Goal: Entertainment & Leisure: Browse casually

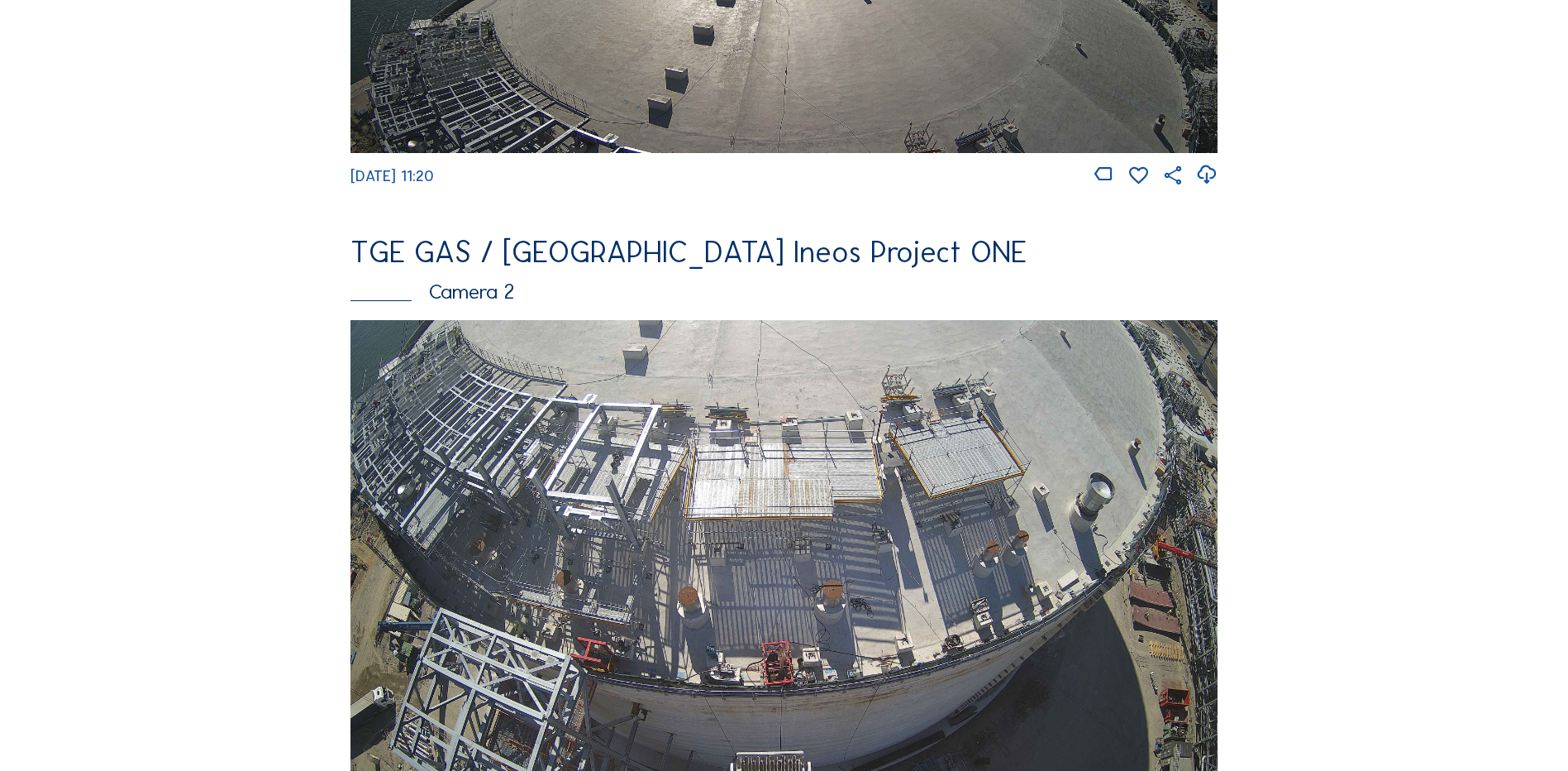
scroll to position [745, 0]
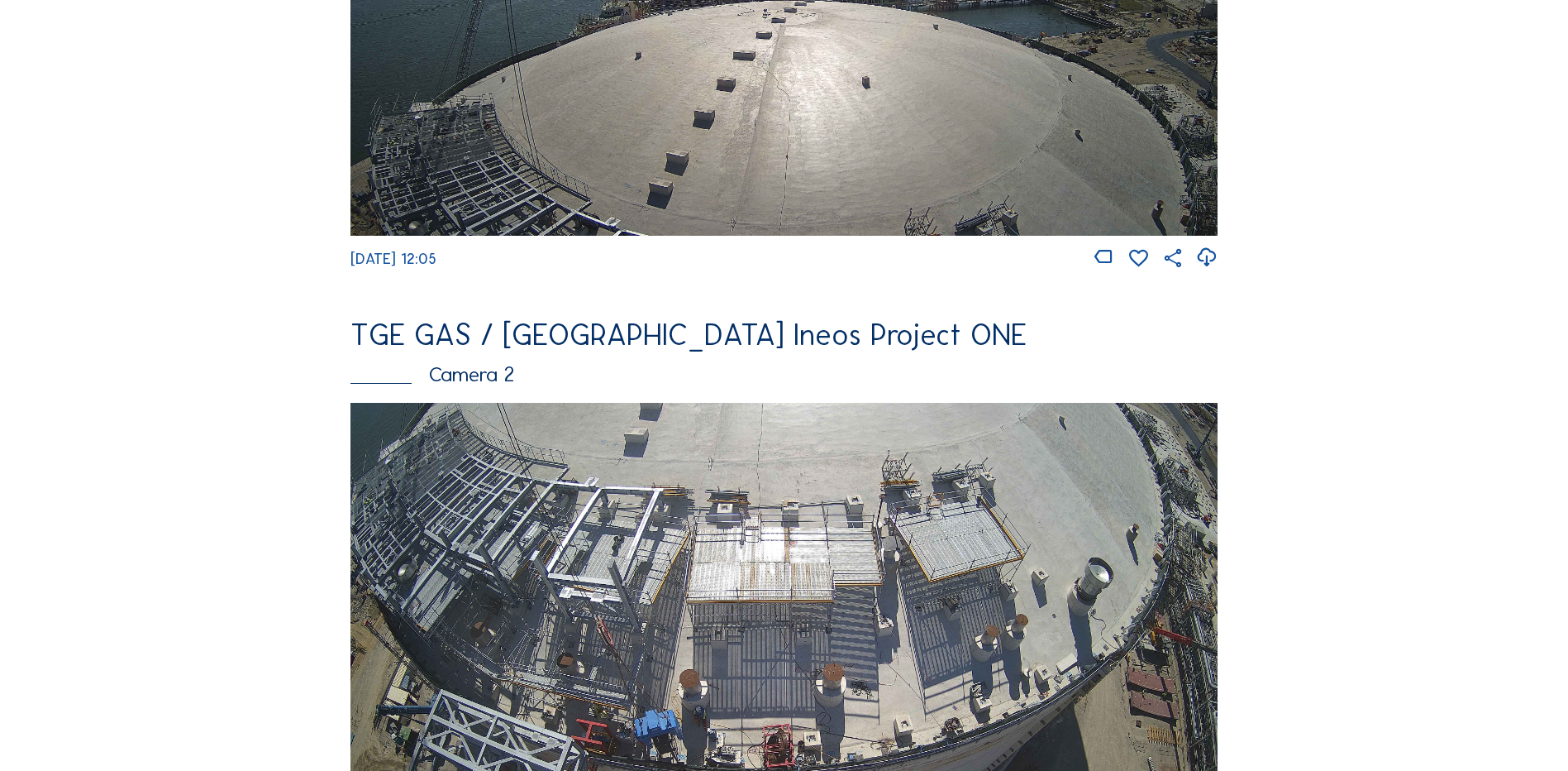
scroll to position [579, 0]
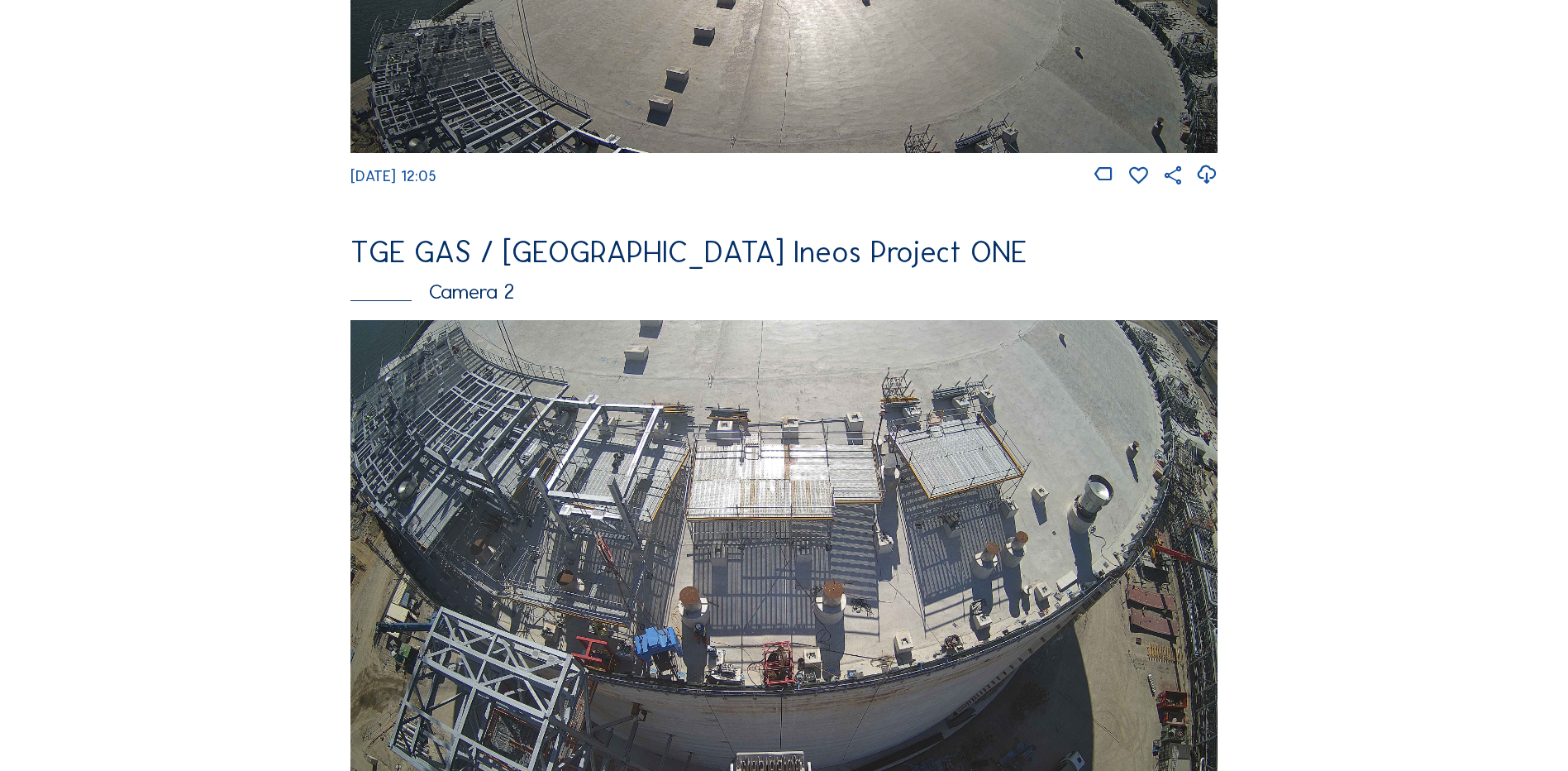
click at [631, 644] on img at bounding box center [784, 564] width 867 height 488
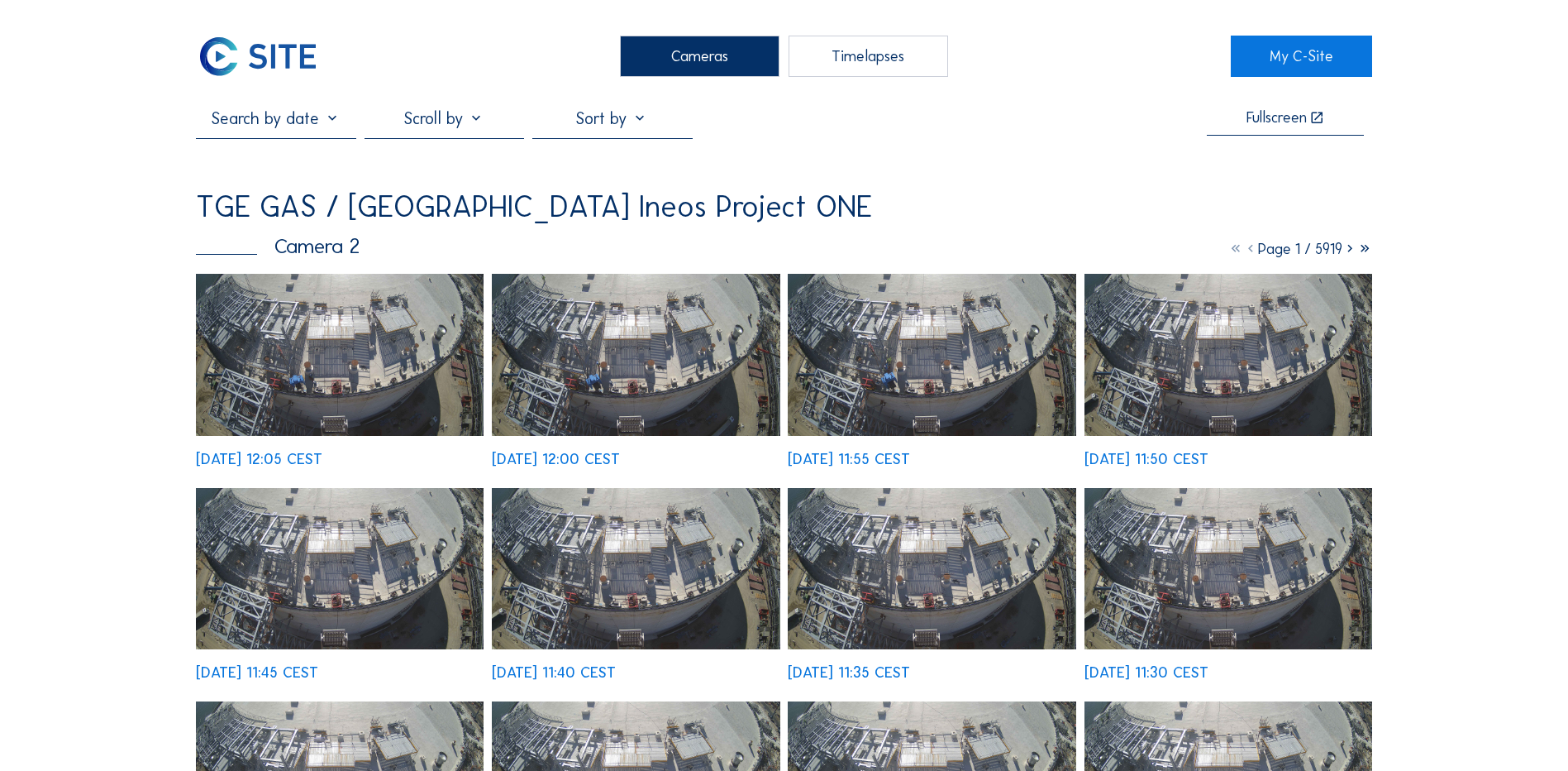
click at [329, 379] on img at bounding box center [340, 354] width 287 height 162
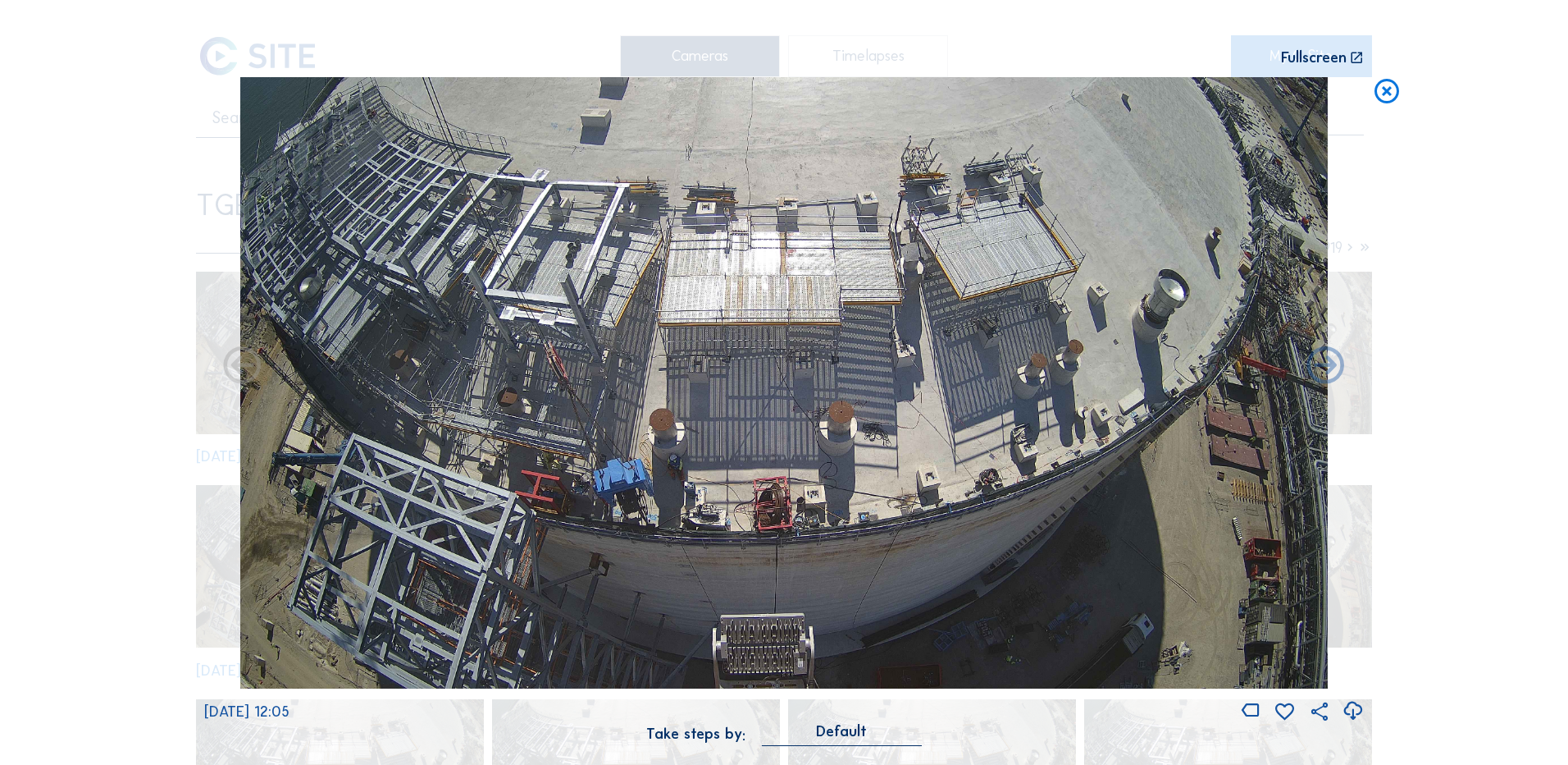
click at [1380, 95] on icon at bounding box center [1386, 92] width 29 height 30
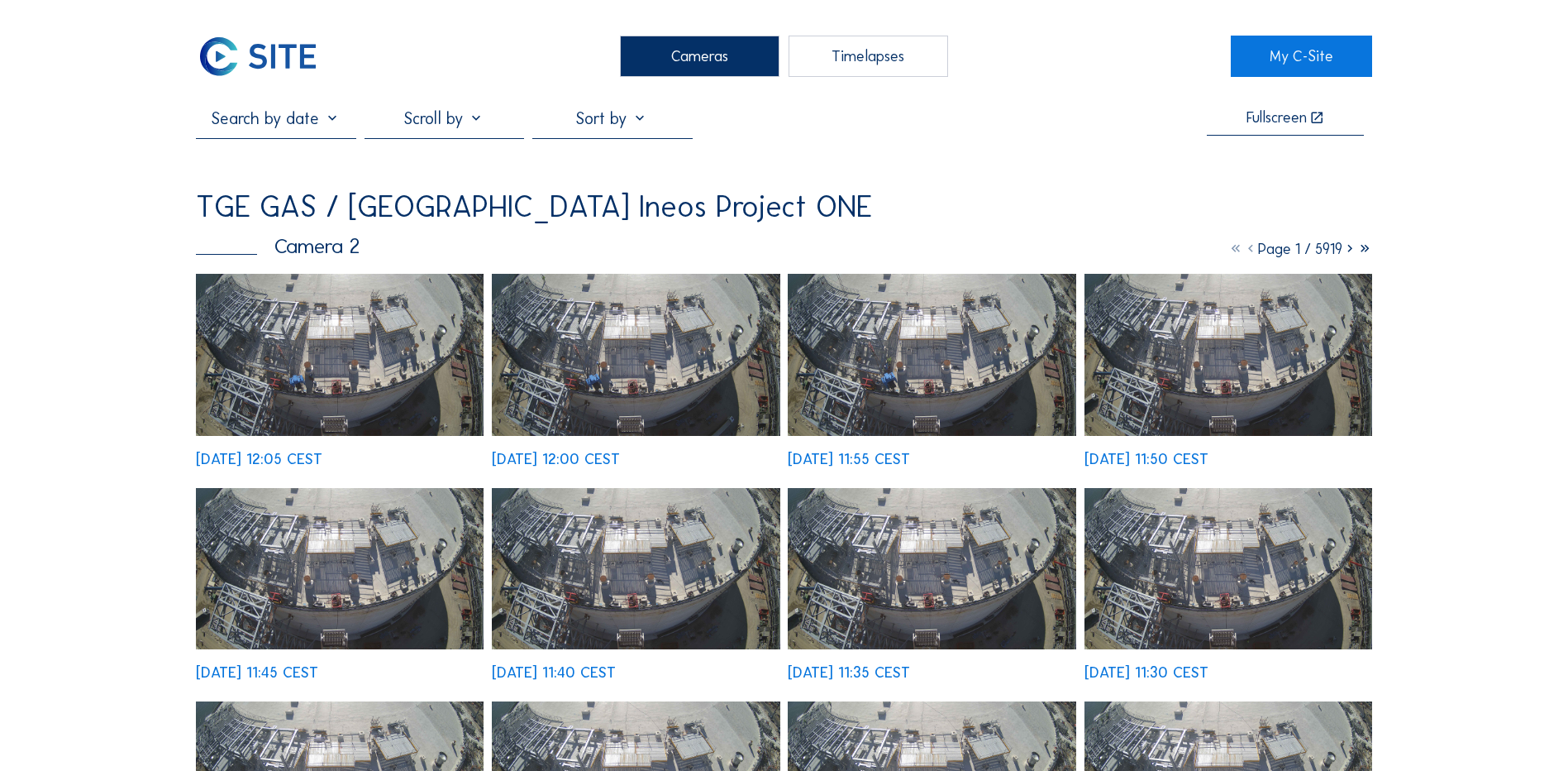
click at [418, 378] on img at bounding box center [340, 354] width 287 height 162
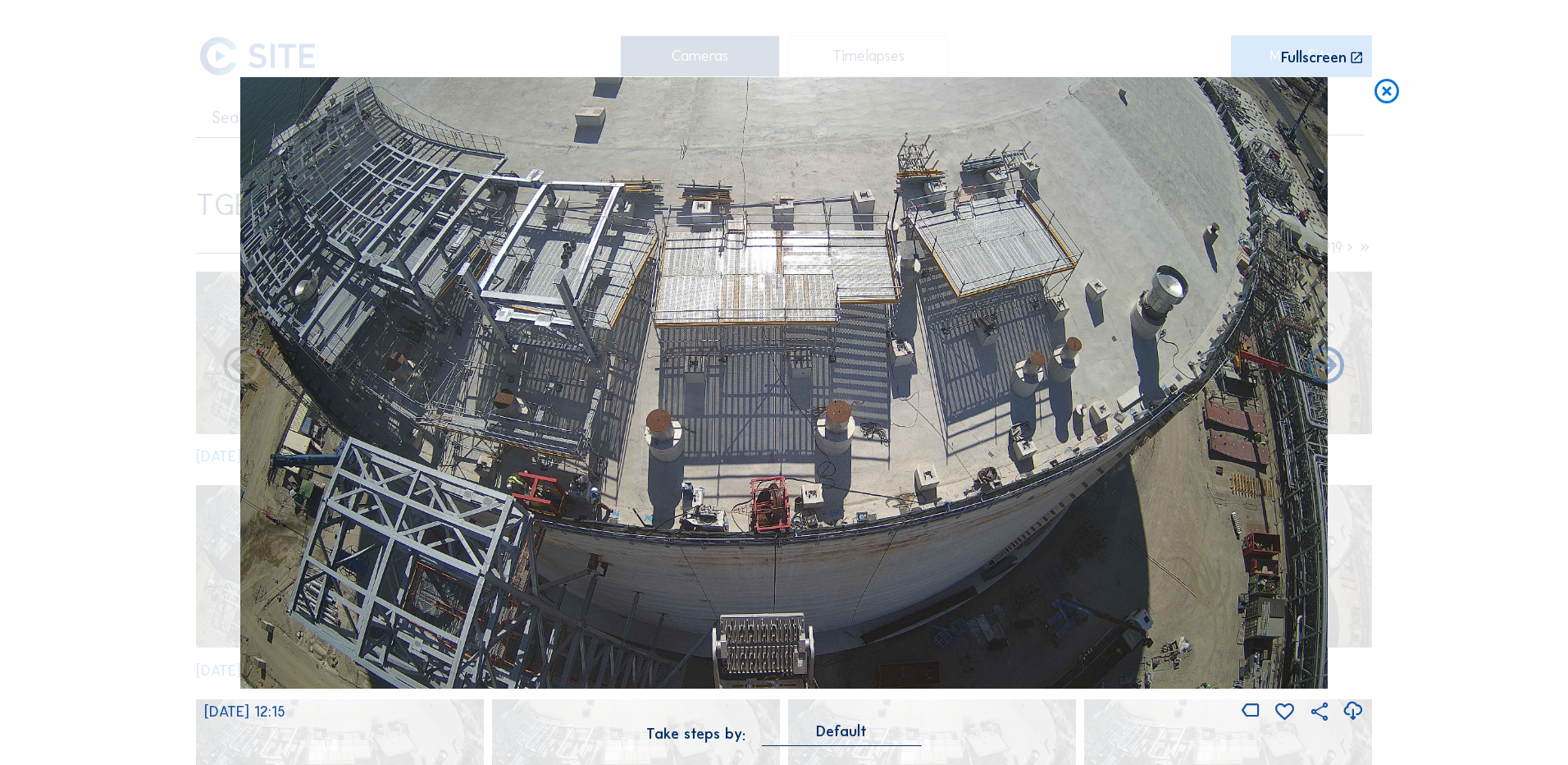
click at [1351, 717] on icon at bounding box center [1353, 711] width 23 height 27
click at [1500, 189] on div "Scroll to travel through time | Press 'Alt' Button + Scroll to Zoom | Click and…" at bounding box center [784, 382] width 1568 height 765
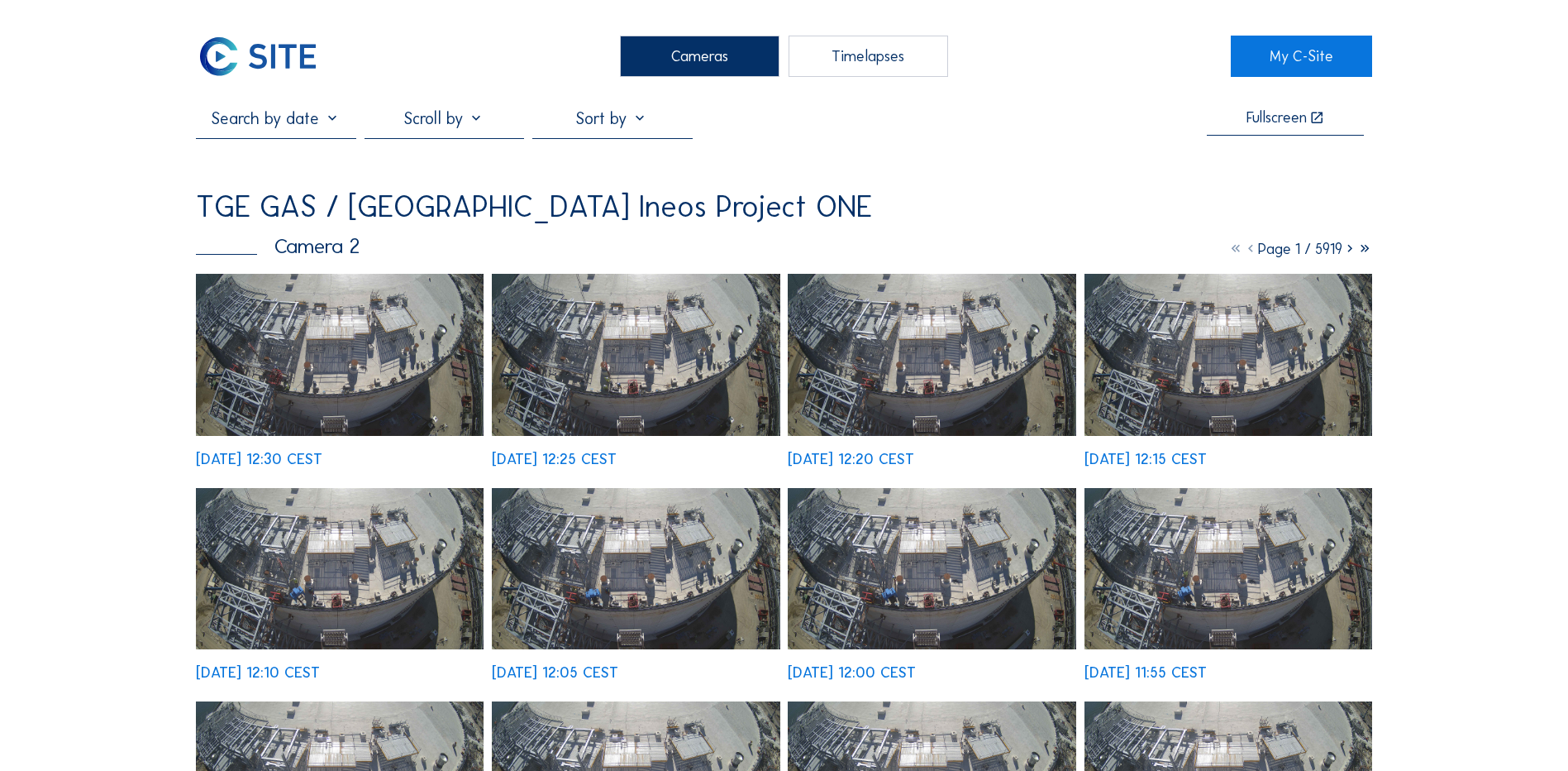
click at [265, 385] on img at bounding box center [340, 354] width 287 height 162
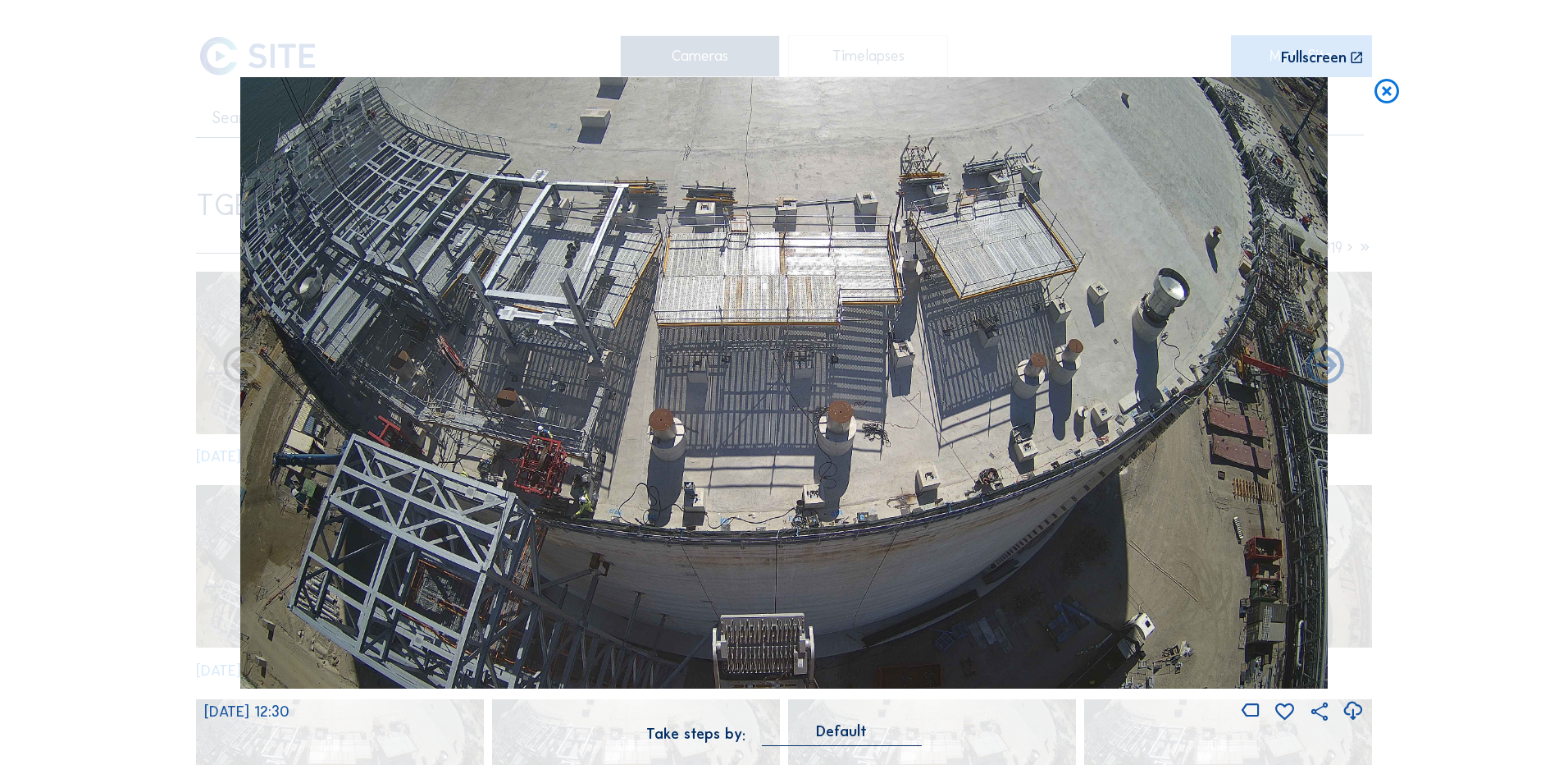
click at [1351, 711] on icon at bounding box center [1353, 711] width 23 height 27
click at [1511, 193] on div "Scroll to travel through time | Press 'Alt' Button + Scroll to Zoom | Click and…" at bounding box center [784, 382] width 1568 height 765
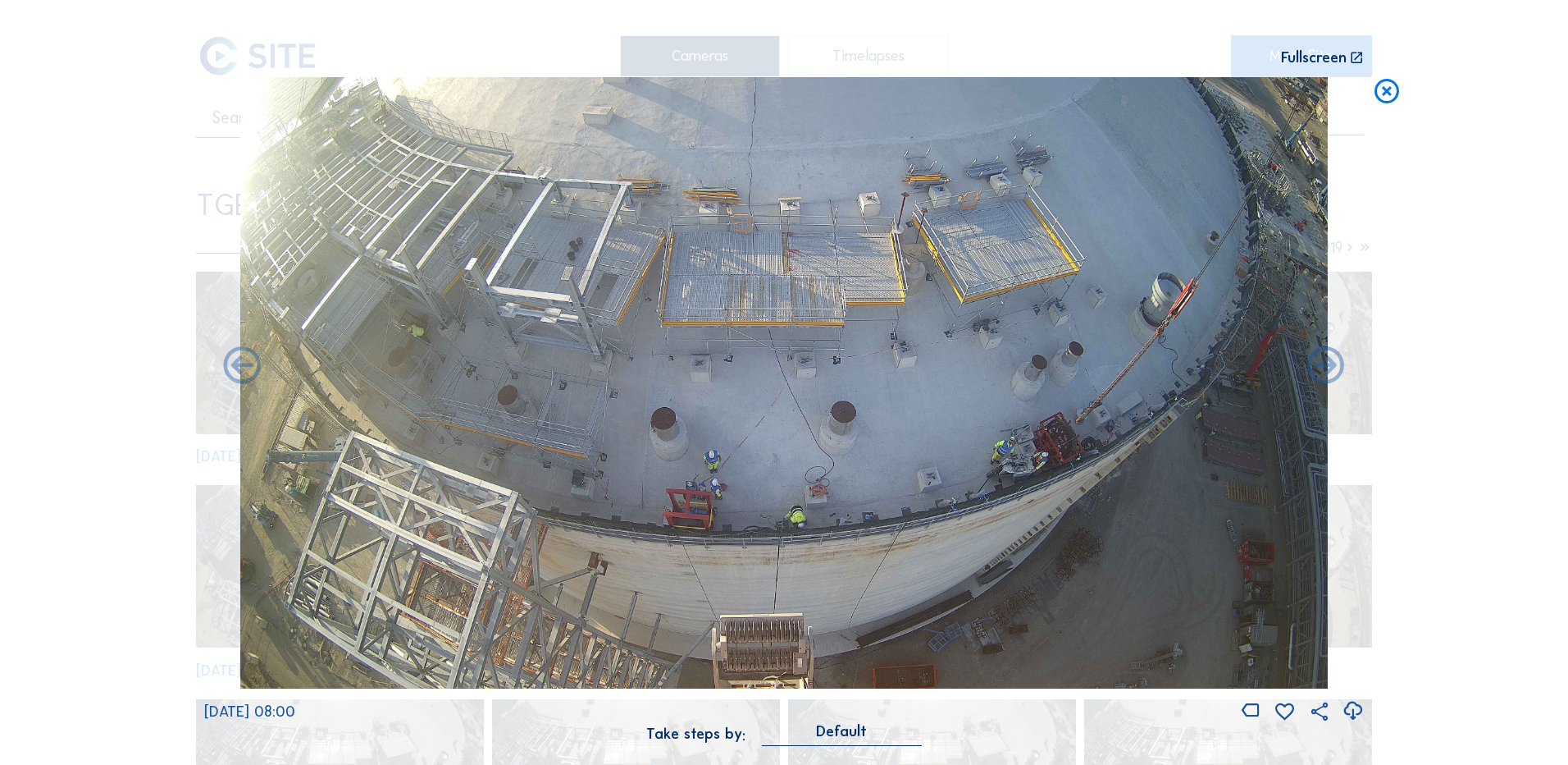
click at [1385, 88] on icon at bounding box center [1386, 92] width 29 height 30
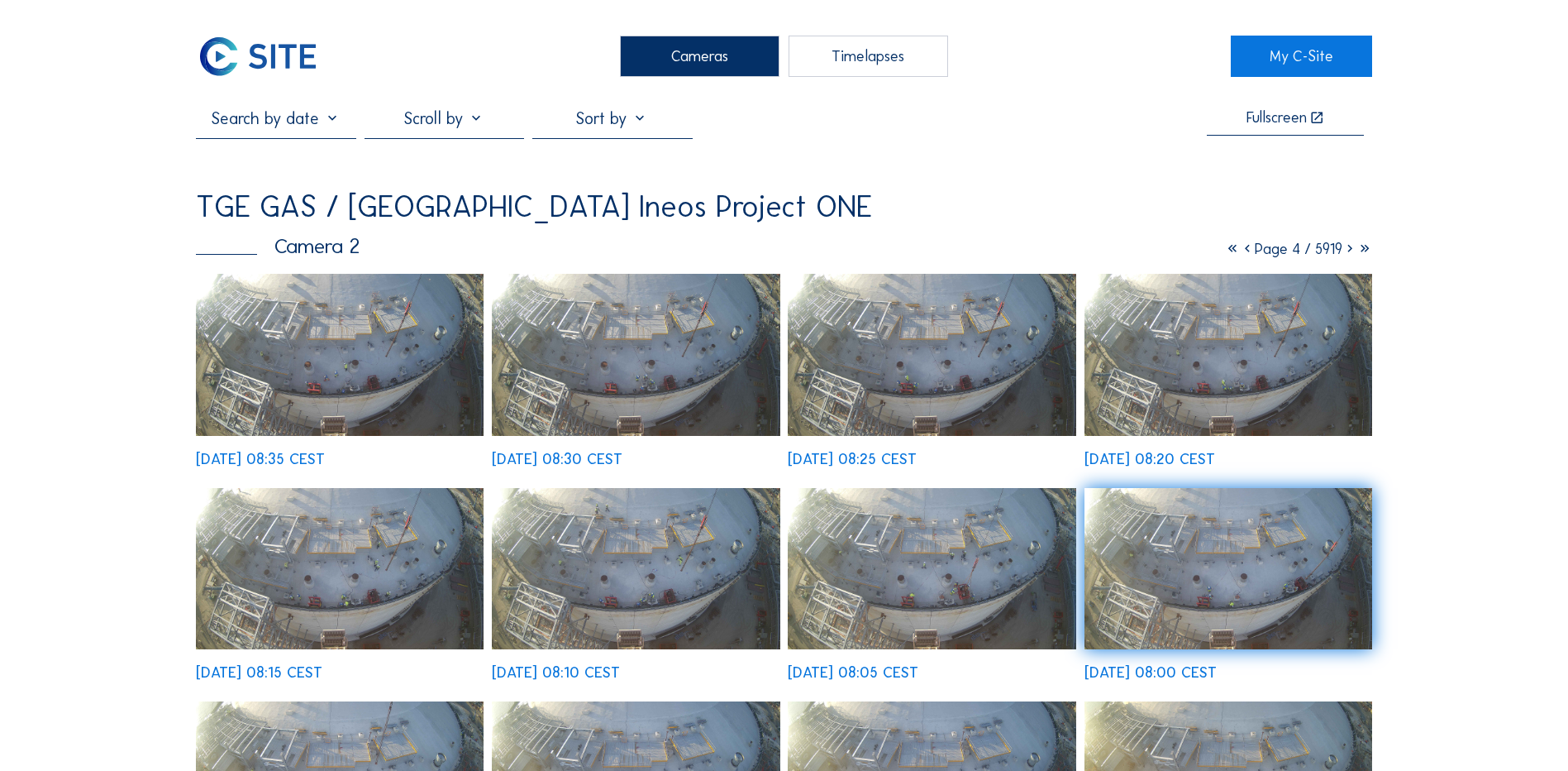
click at [1225, 252] on icon at bounding box center [1232, 248] width 15 height 18
